Goal: Task Accomplishment & Management: Manage account settings

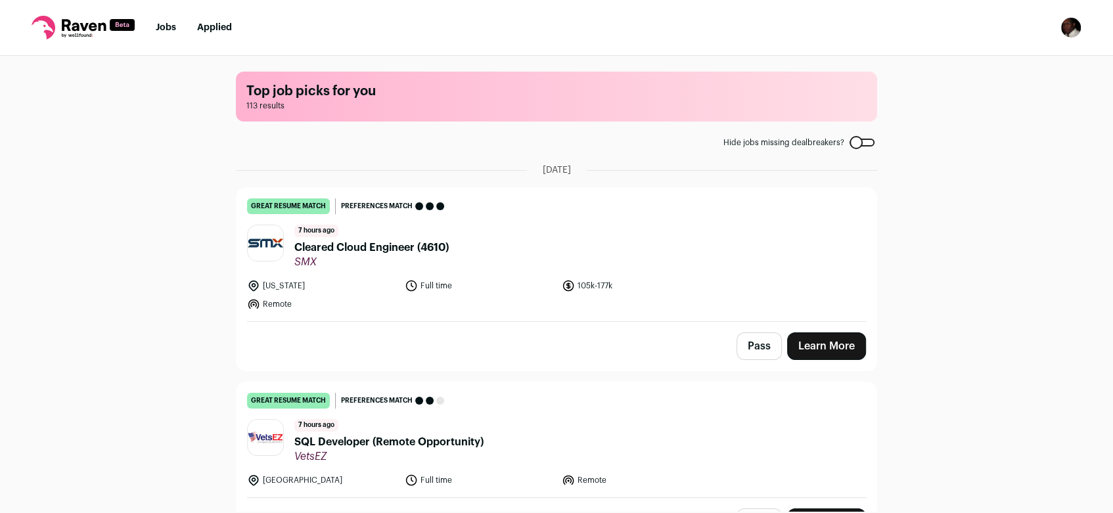
click at [853, 144] on div at bounding box center [861, 143] width 25 height 8
click at [358, 248] on span "Cleared Cloud Engineer (4610)" at bounding box center [371, 248] width 154 height 16
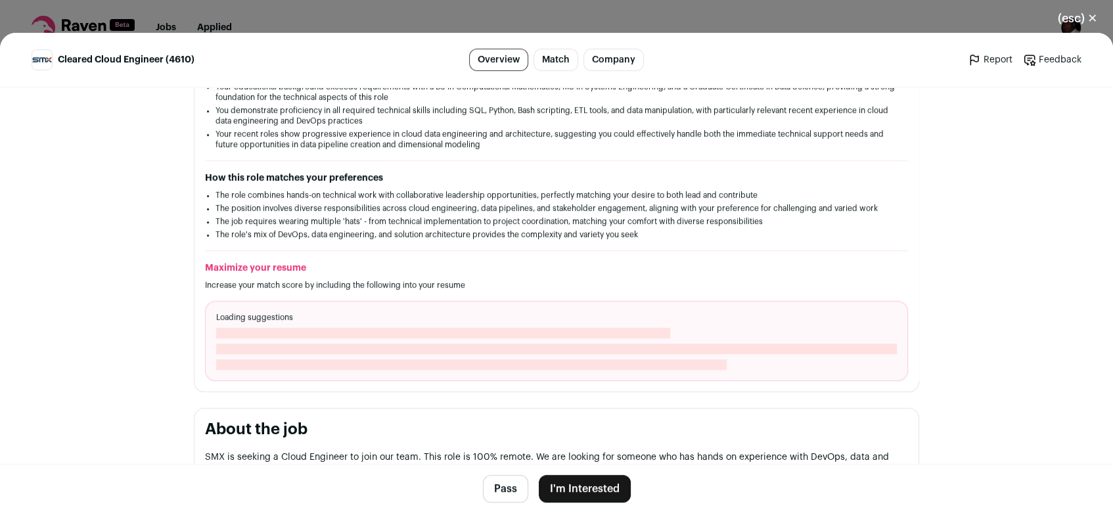
scroll to position [387, 0]
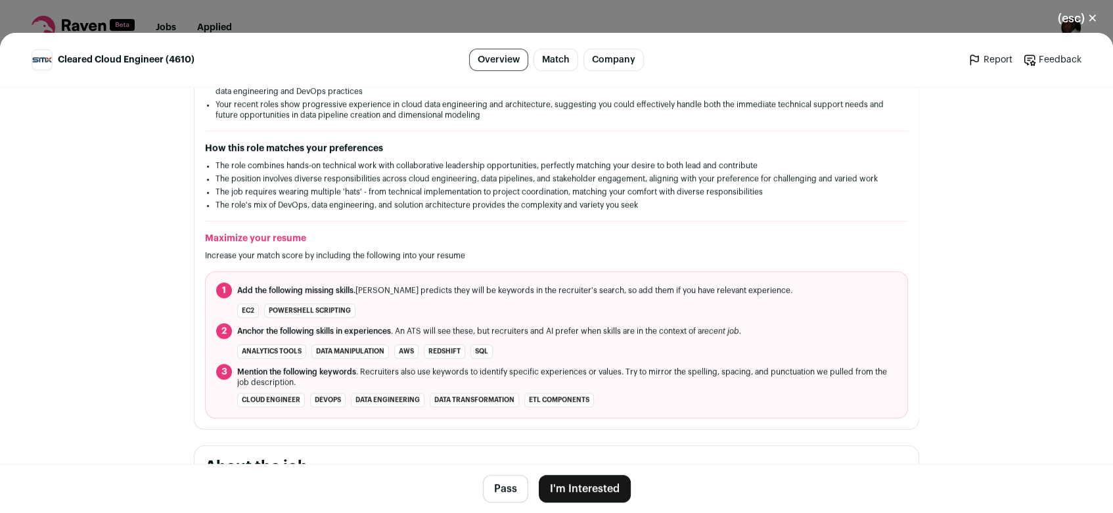
click at [1079, 19] on button "(esc) ✕" at bounding box center [1077, 18] width 71 height 29
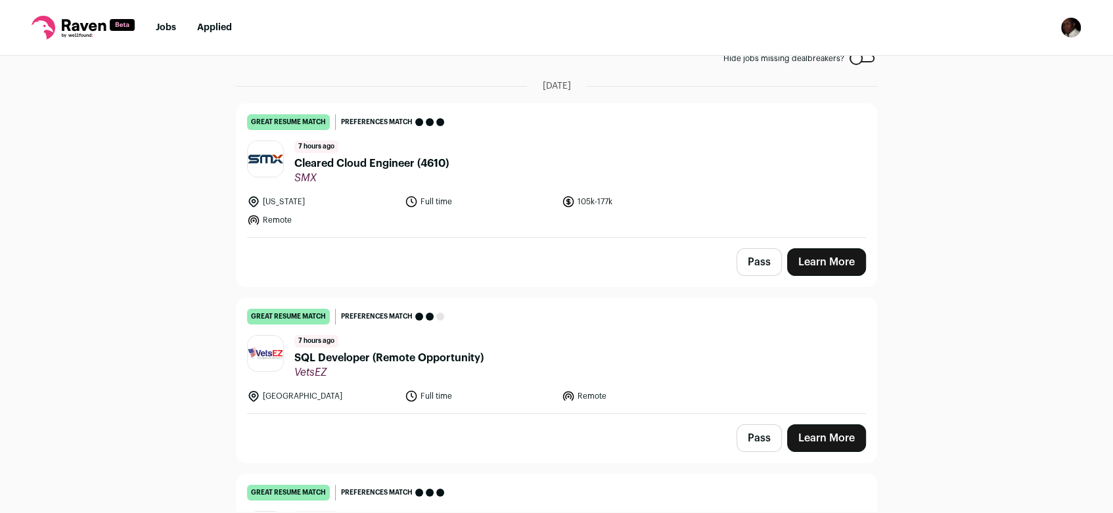
scroll to position [177, 0]
